Goal: Task Accomplishment & Management: Use online tool/utility

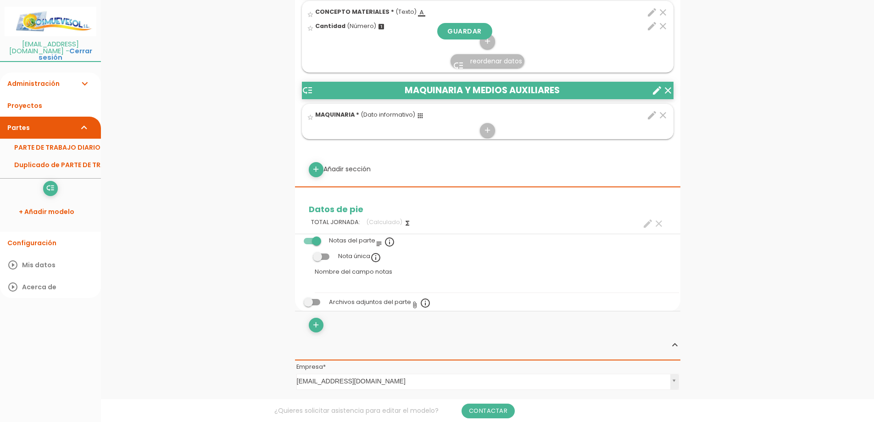
scroll to position [597, 0]
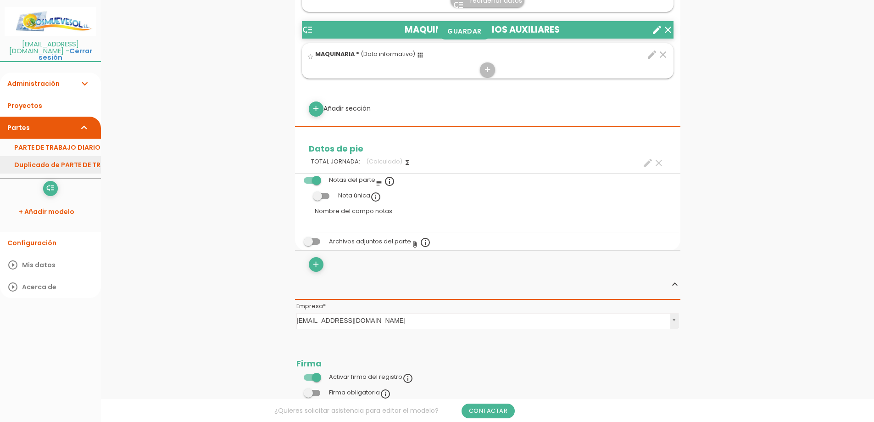
click at [75, 156] on link "Duplicado de PARTE DE TRABAJO DIARIO" at bounding box center [50, 164] width 101 height 17
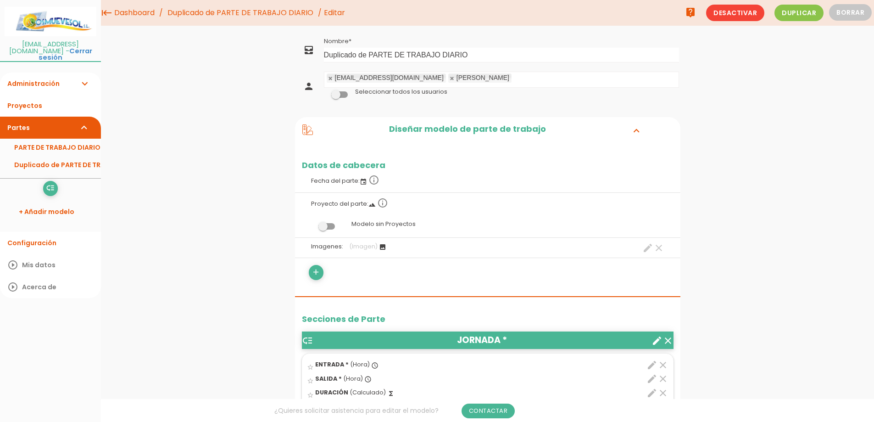
click at [86, 73] on icon "expand_more" at bounding box center [84, 84] width 11 height 22
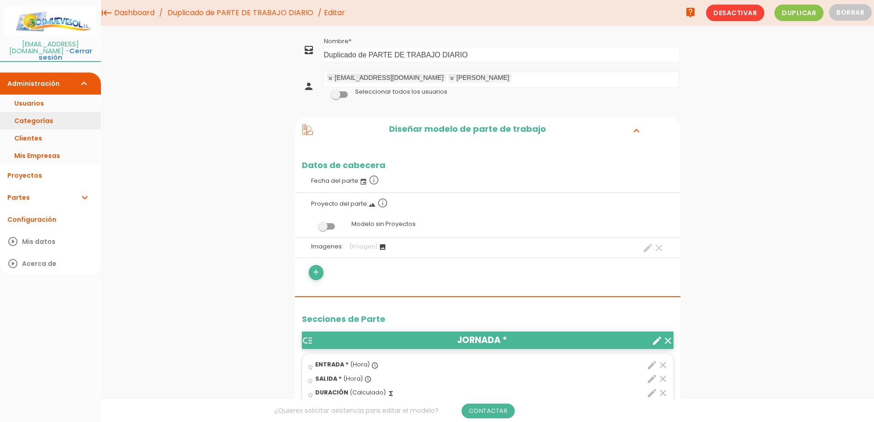
click at [35, 112] on link "Categorías" at bounding box center [50, 120] width 101 height 17
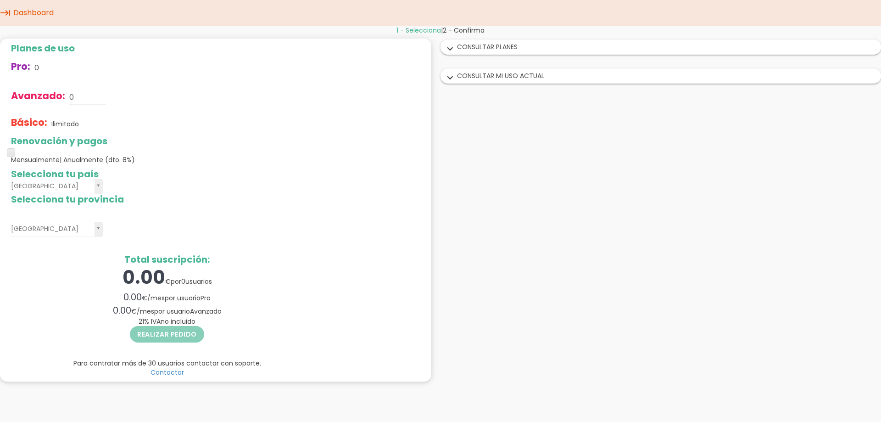
click at [500, 76] on div "expand_more CONSULTAR MI USO ACTUAL" at bounding box center [661, 76] width 440 height 14
click at [500, 76] on div "expand_more CONSULTAR MI USO ACTUAL" at bounding box center [656, 76] width 436 height 14
click at [19, 14] on link "Dashboard" at bounding box center [33, 13] width 45 height 26
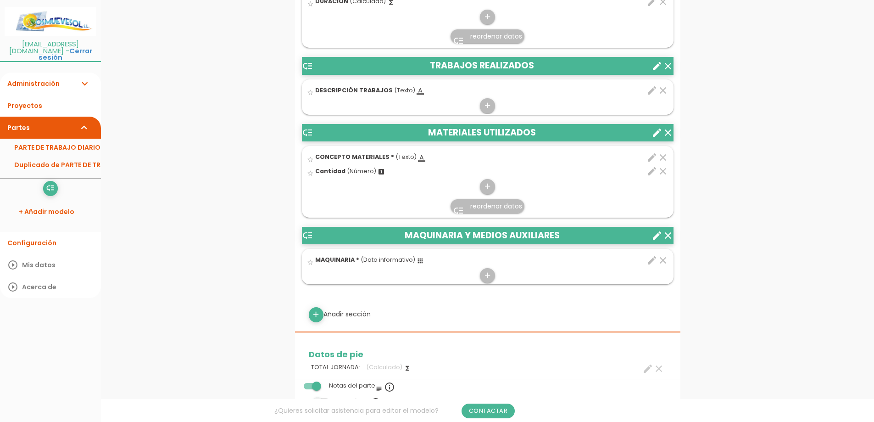
scroll to position [413, 0]
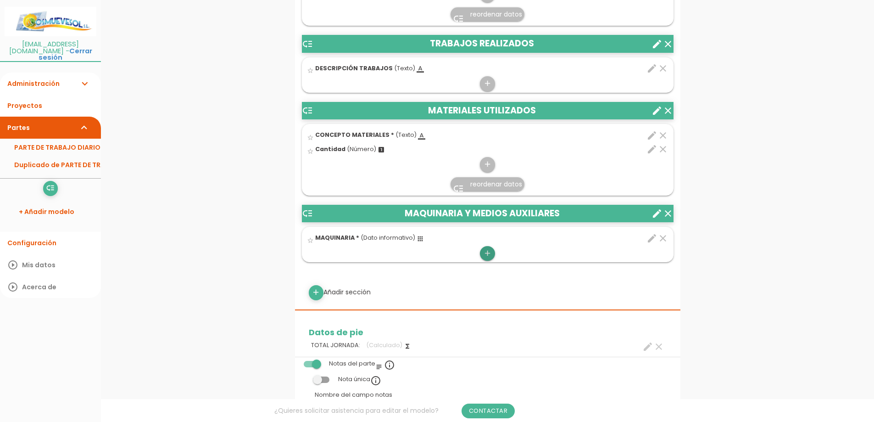
click at [483, 255] on icon "add" at bounding box center [487, 253] width 9 height 15
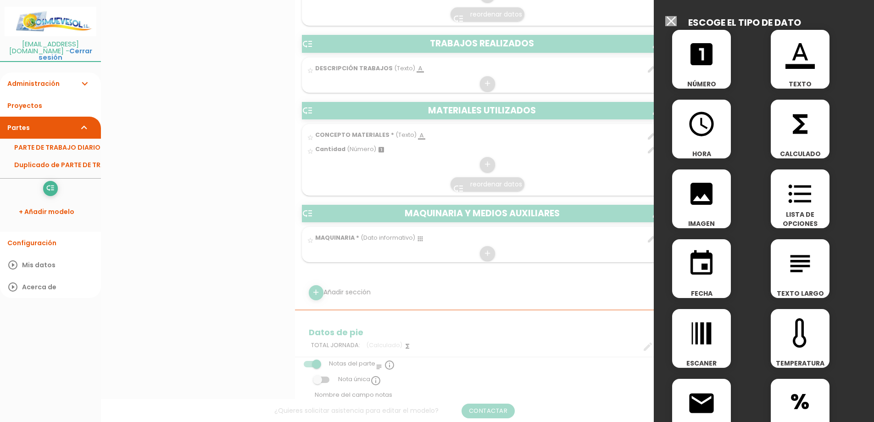
click at [800, 50] on icon "format_color_text" at bounding box center [800, 53] width 29 height 29
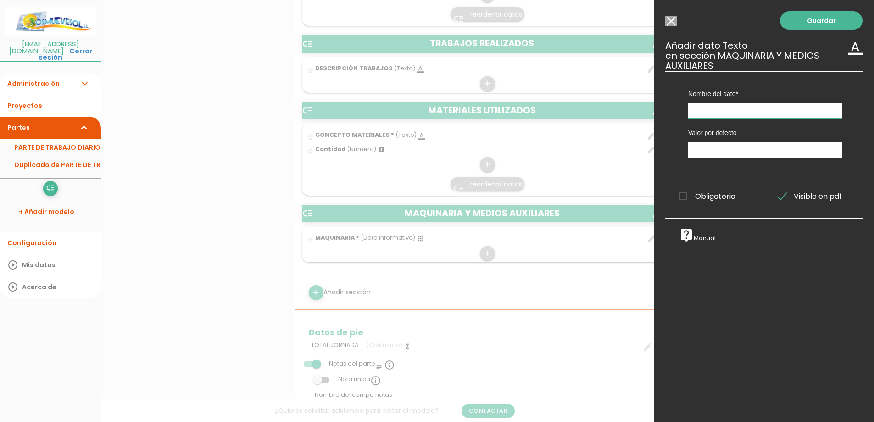
click at [737, 108] on input "text" at bounding box center [765, 111] width 154 height 16
type input "MAQUINARIA"
click at [779, 199] on span "Visible en pdf" at bounding box center [810, 195] width 64 height 11
click at [0, 0] on input "Visible en pdf" at bounding box center [0, 0] width 0 height 0
drag, startPoint x: 782, startPoint y: 196, endPoint x: 790, endPoint y: 220, distance: 25.0
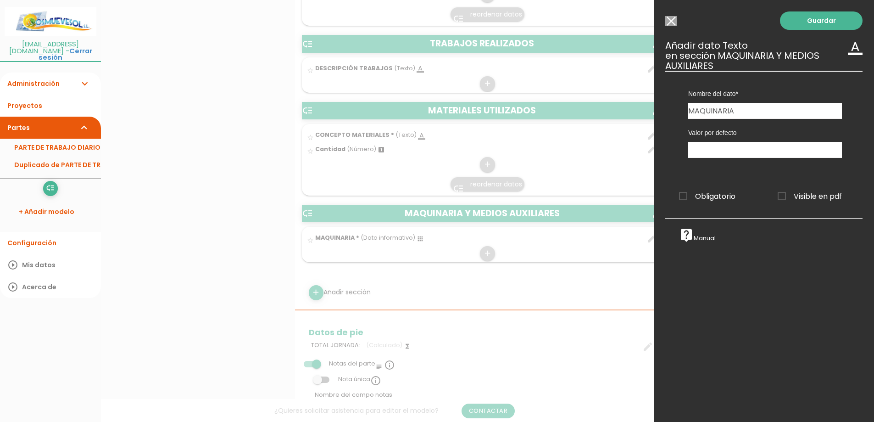
click at [782, 196] on span "Visible en pdf" at bounding box center [810, 195] width 64 height 11
click at [0, 0] on input "Visible en pdf" at bounding box center [0, 0] width 0 height 0
click at [823, 22] on link "Guardar" at bounding box center [821, 20] width 83 height 18
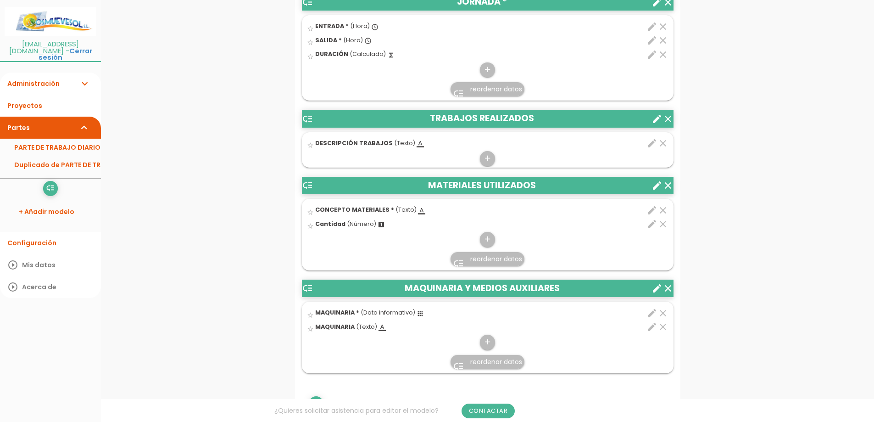
scroll to position [408, 0]
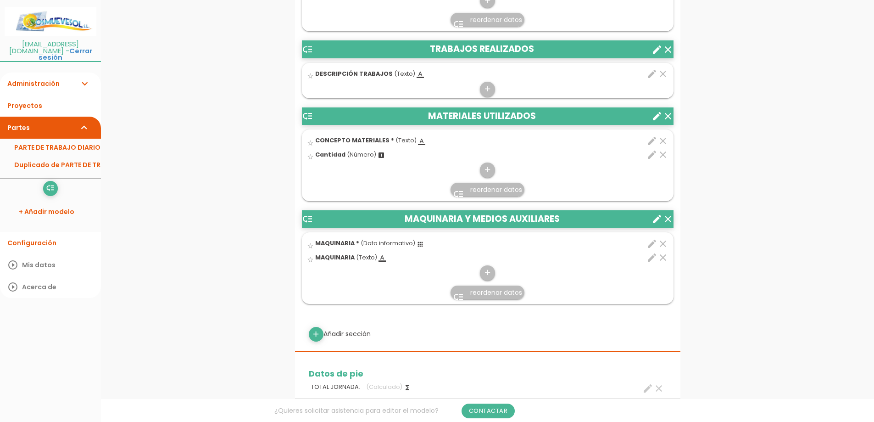
click at [662, 257] on icon "clear" at bounding box center [663, 257] width 11 height 11
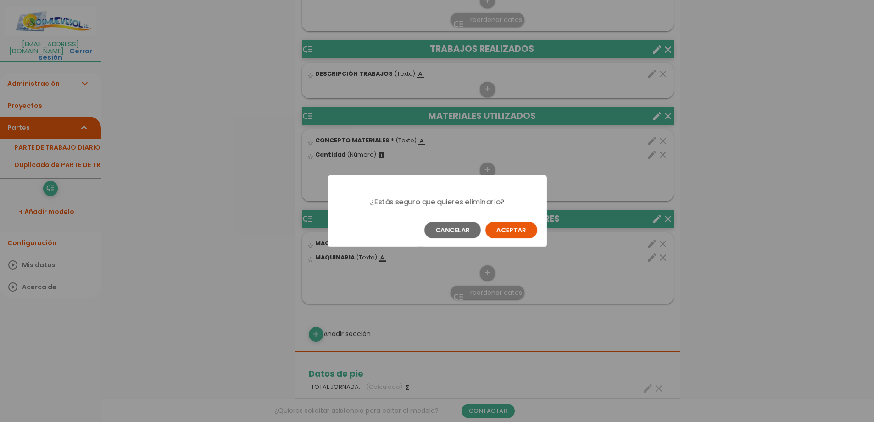
scroll to position [0, 0]
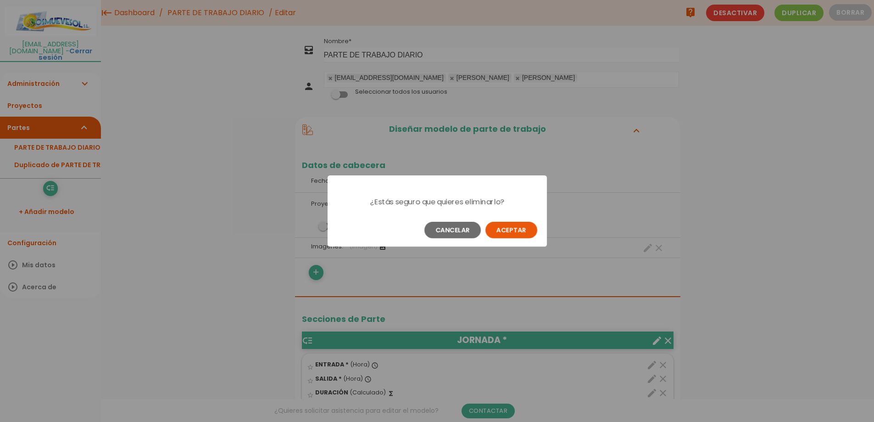
click at [506, 232] on button "Aceptar" at bounding box center [512, 230] width 52 height 17
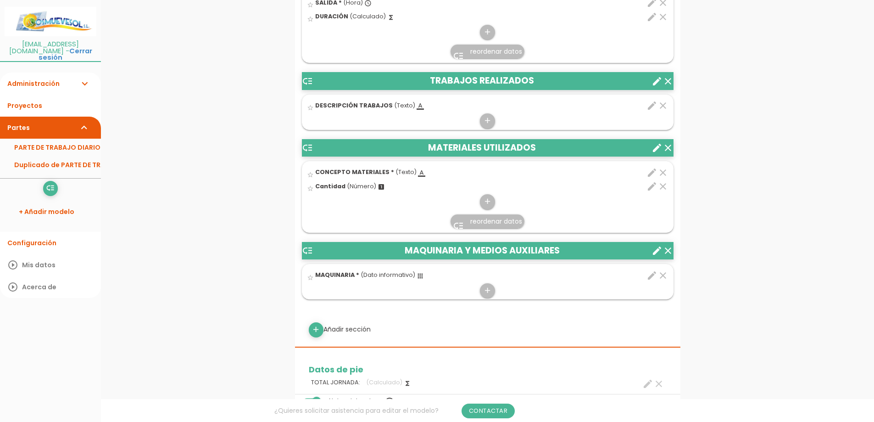
scroll to position [459, 0]
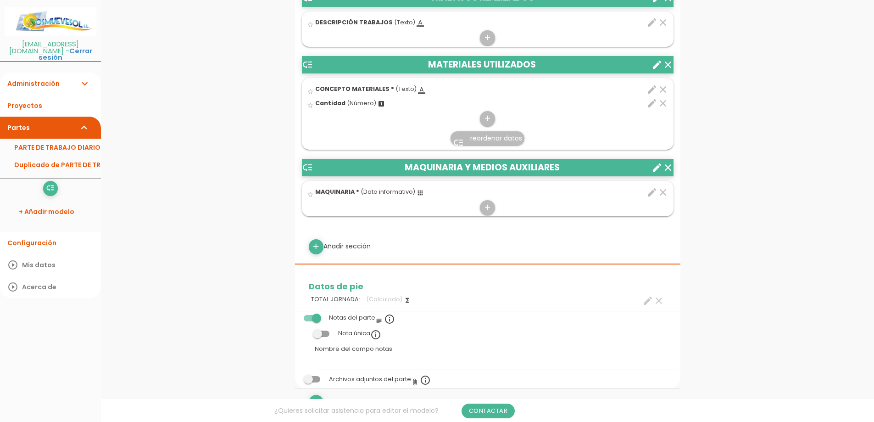
click at [190, 192] on div "menu keyboard_tab Dashboard PARTE DE TRABAJO DIARIO Editar" at bounding box center [487, 197] width 773 height 1313
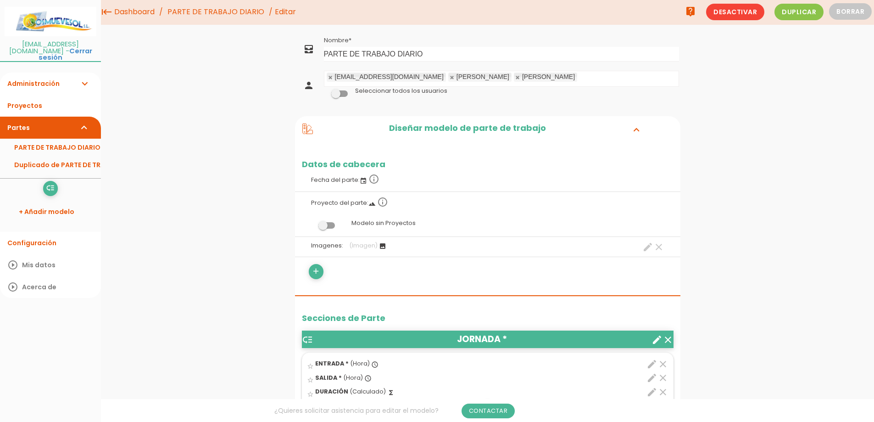
scroll to position [0, 0]
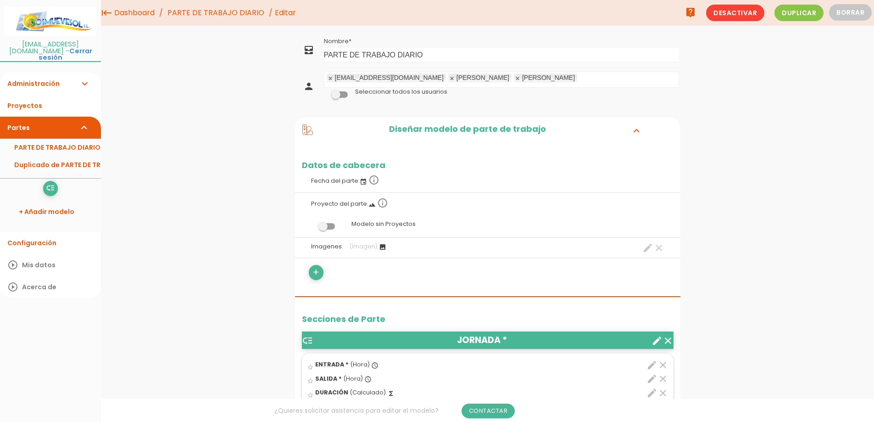
click at [52, 21] on img at bounding box center [51, 21] width 92 height 29
